Goal: Check status

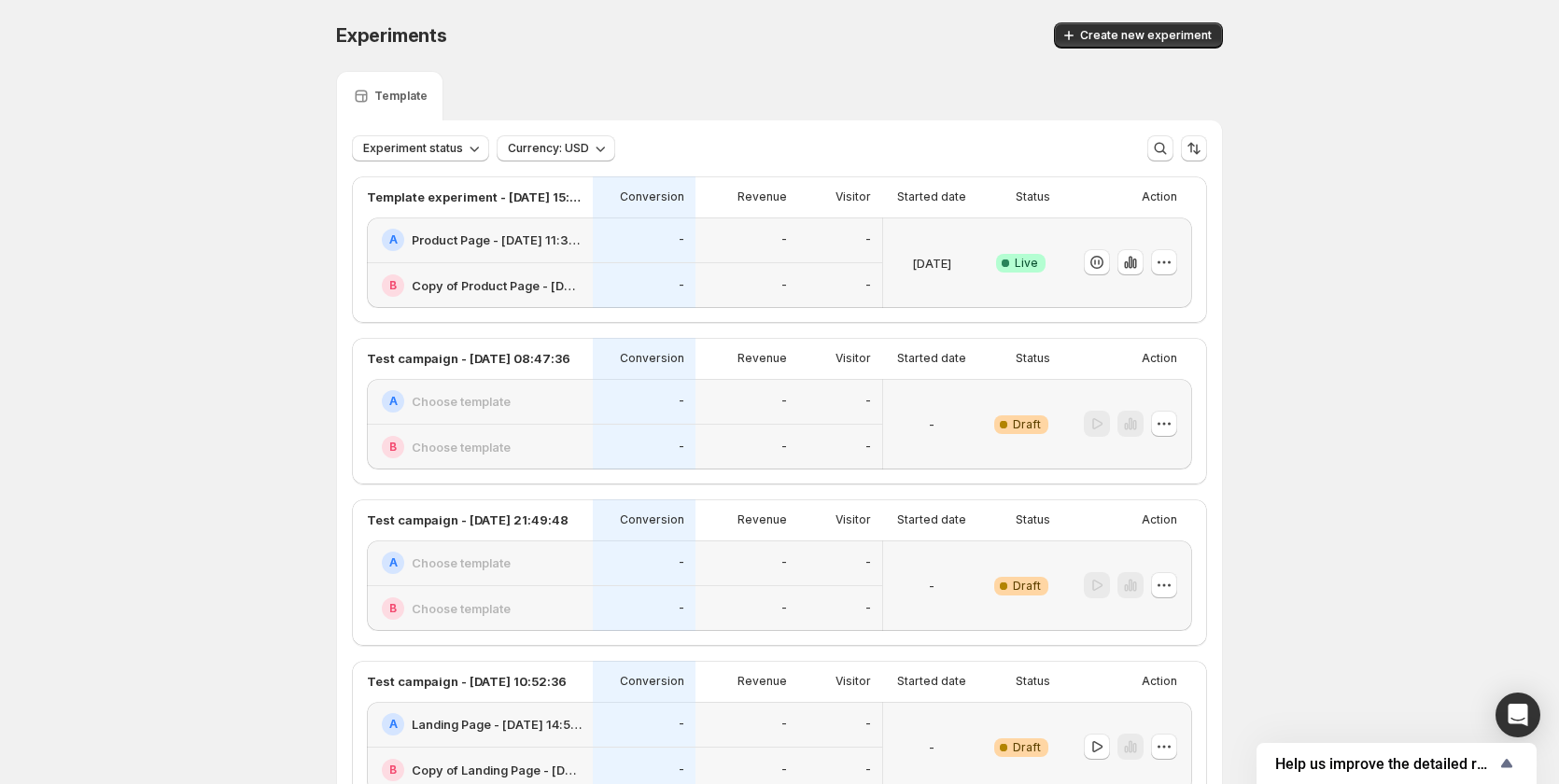
click at [531, 249] on div "A Product Page - [DATE] 11:32:18" at bounding box center [481, 240] width 199 height 23
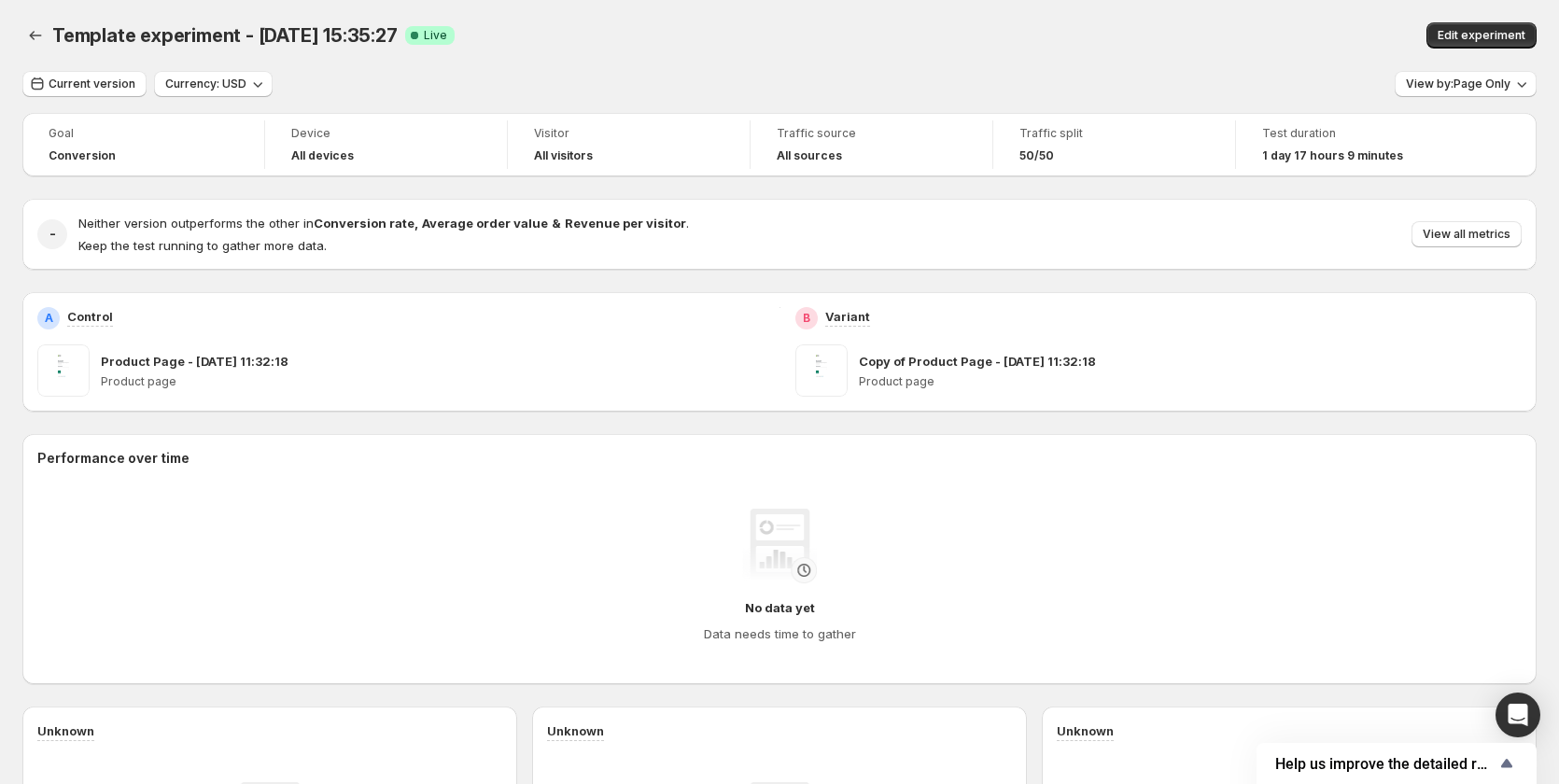
click at [607, 271] on div "Goal Conversion Device All devices Visitor All visitors Traffic source All sour…" at bounding box center [780, 673] width 1515 height 1118
click at [82, 77] on button "Current version" at bounding box center [84, 84] width 124 height 26
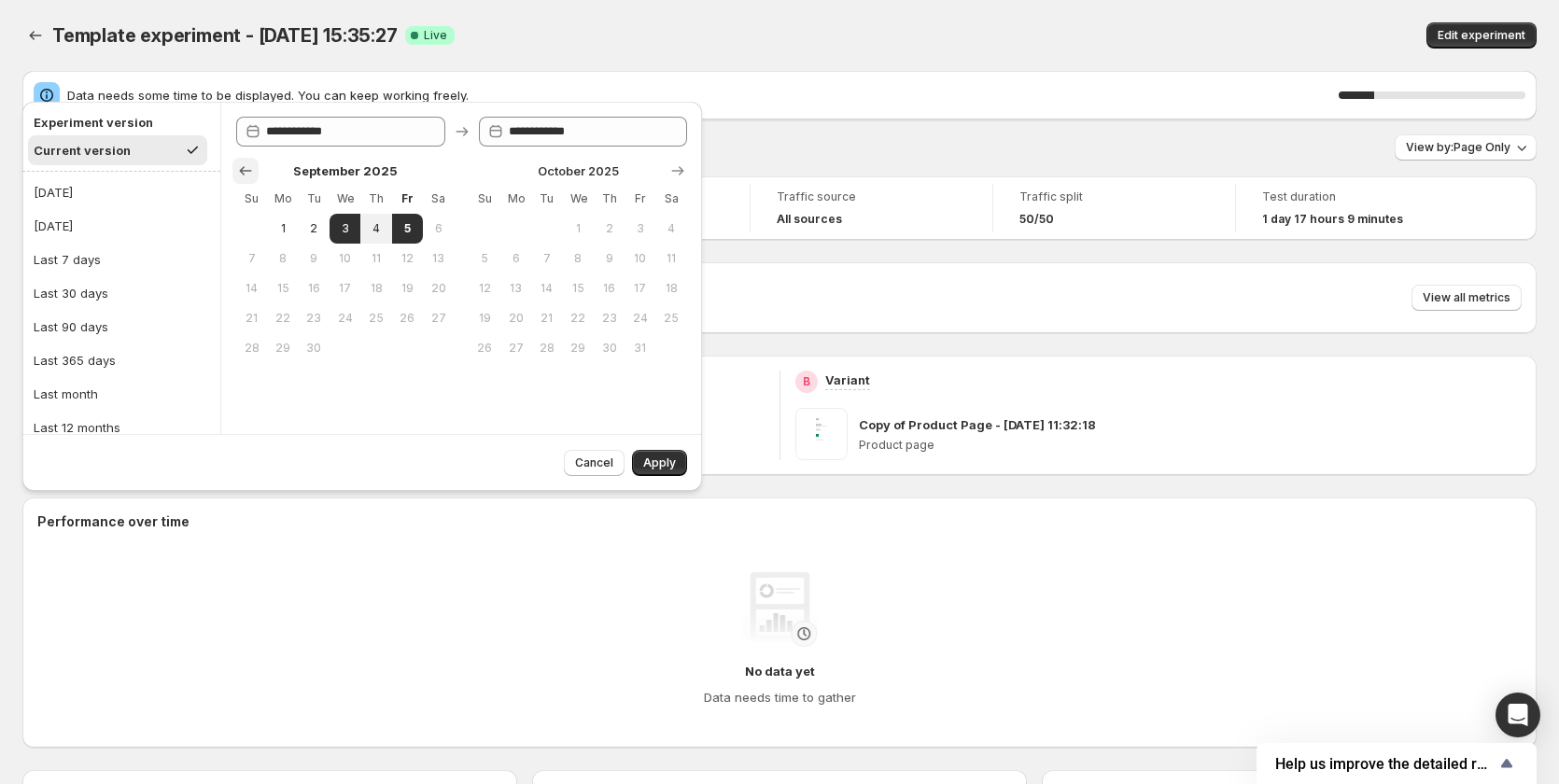
click at [247, 161] on button "Show previous month, August 2025" at bounding box center [246, 171] width 26 height 26
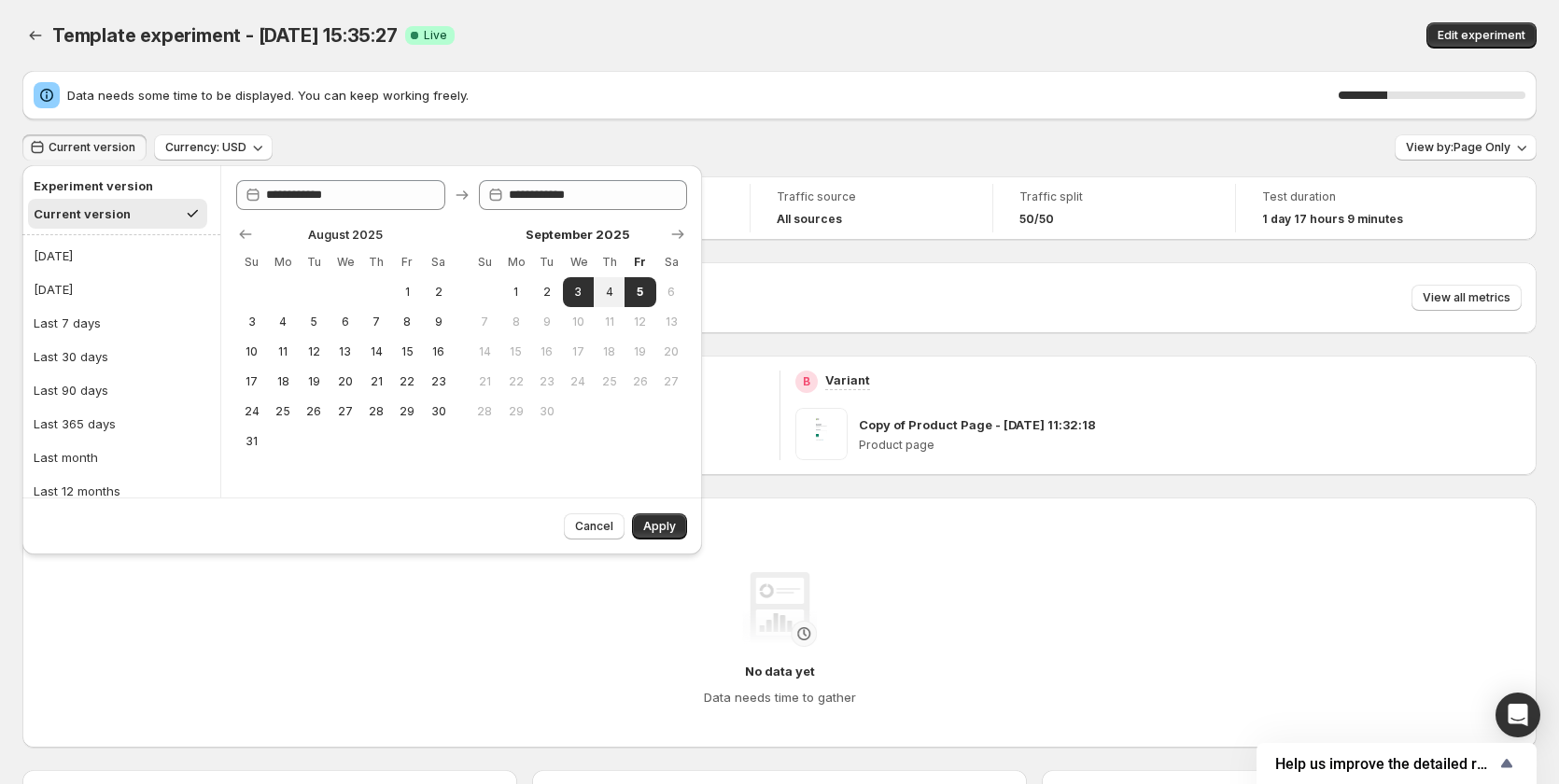
click at [528, 55] on div "Template experiment - [DATE] 15:35:27. This page is ready Template experiment -…" at bounding box center [780, 35] width 1515 height 71
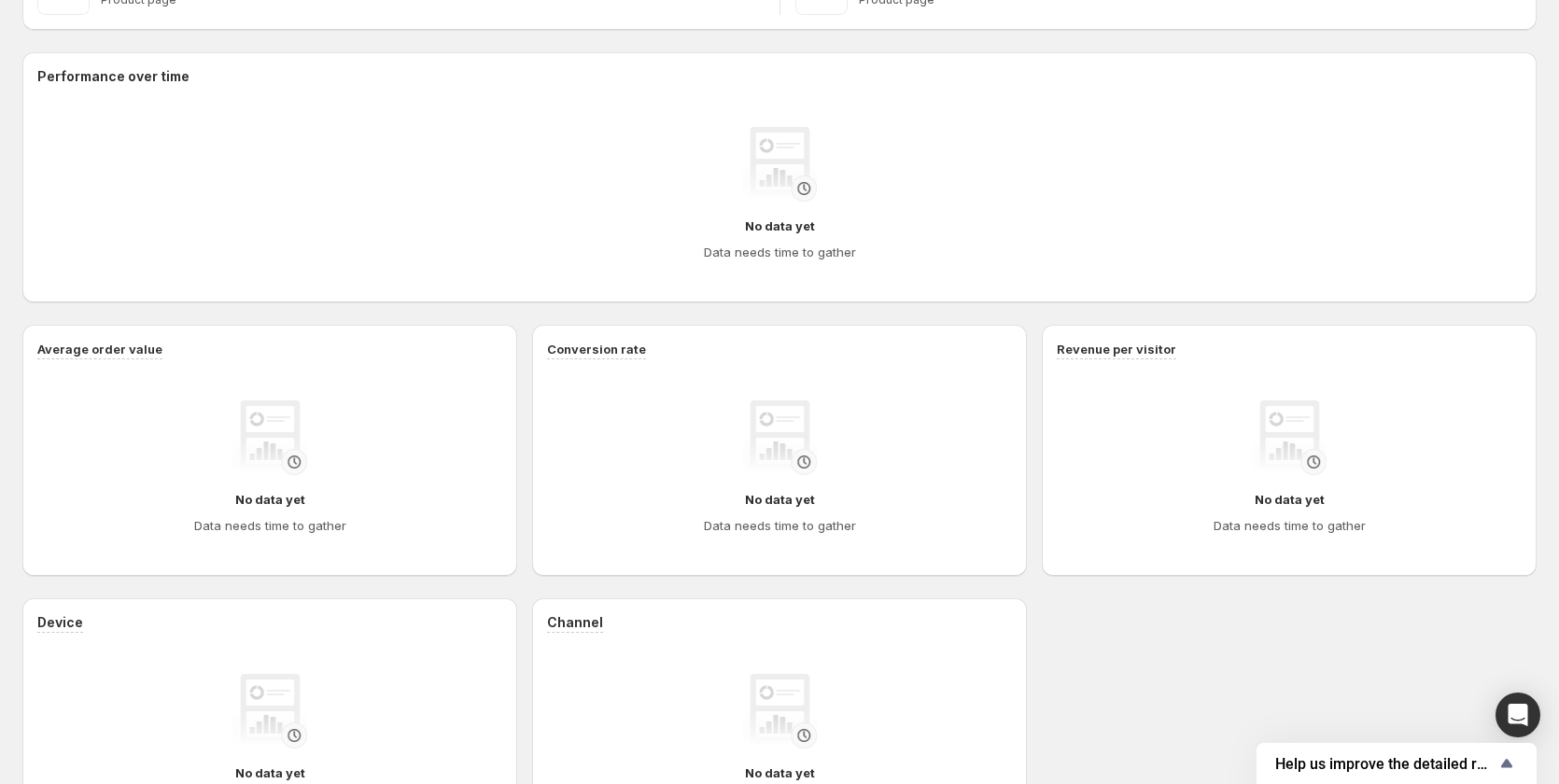
scroll to position [238, 0]
